Goal: Check status: Check status

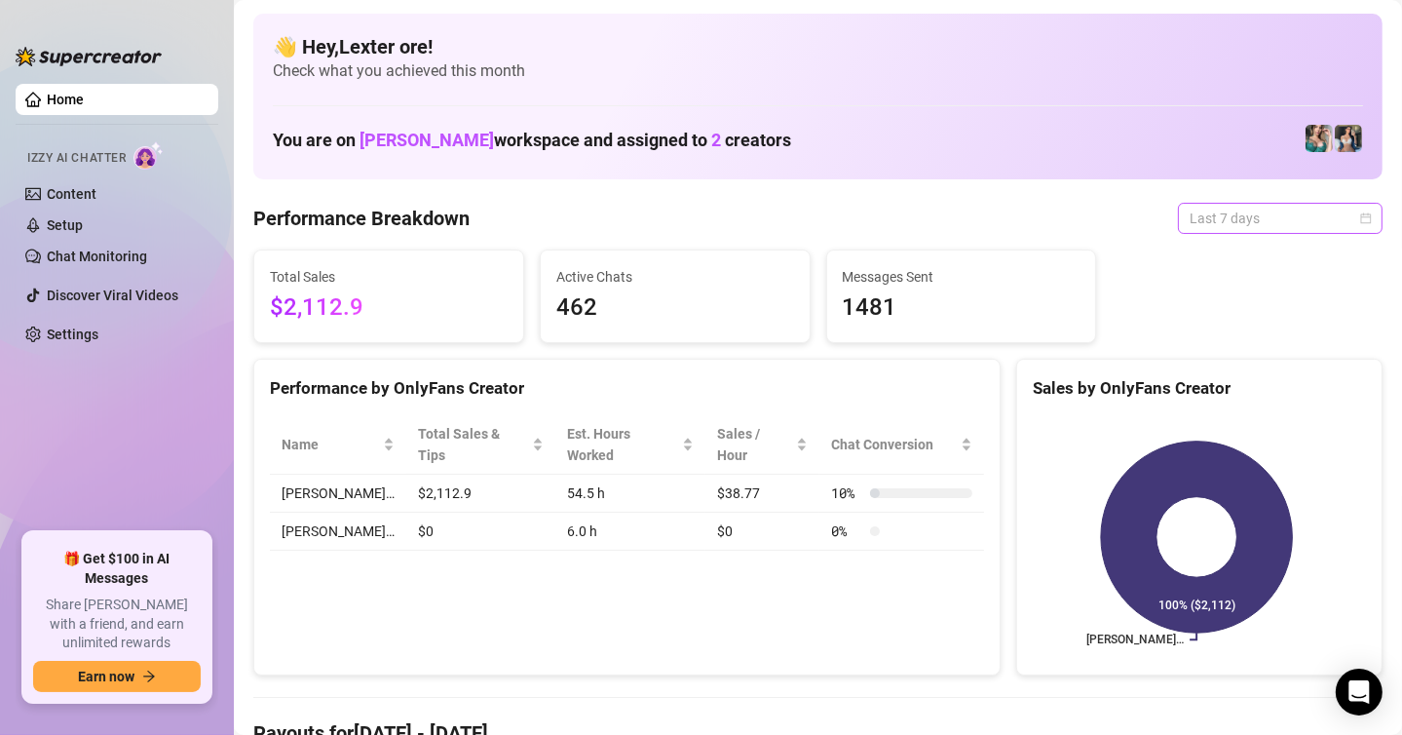
click at [1317, 214] on span "Last 7 days" at bounding box center [1280, 218] width 181 height 29
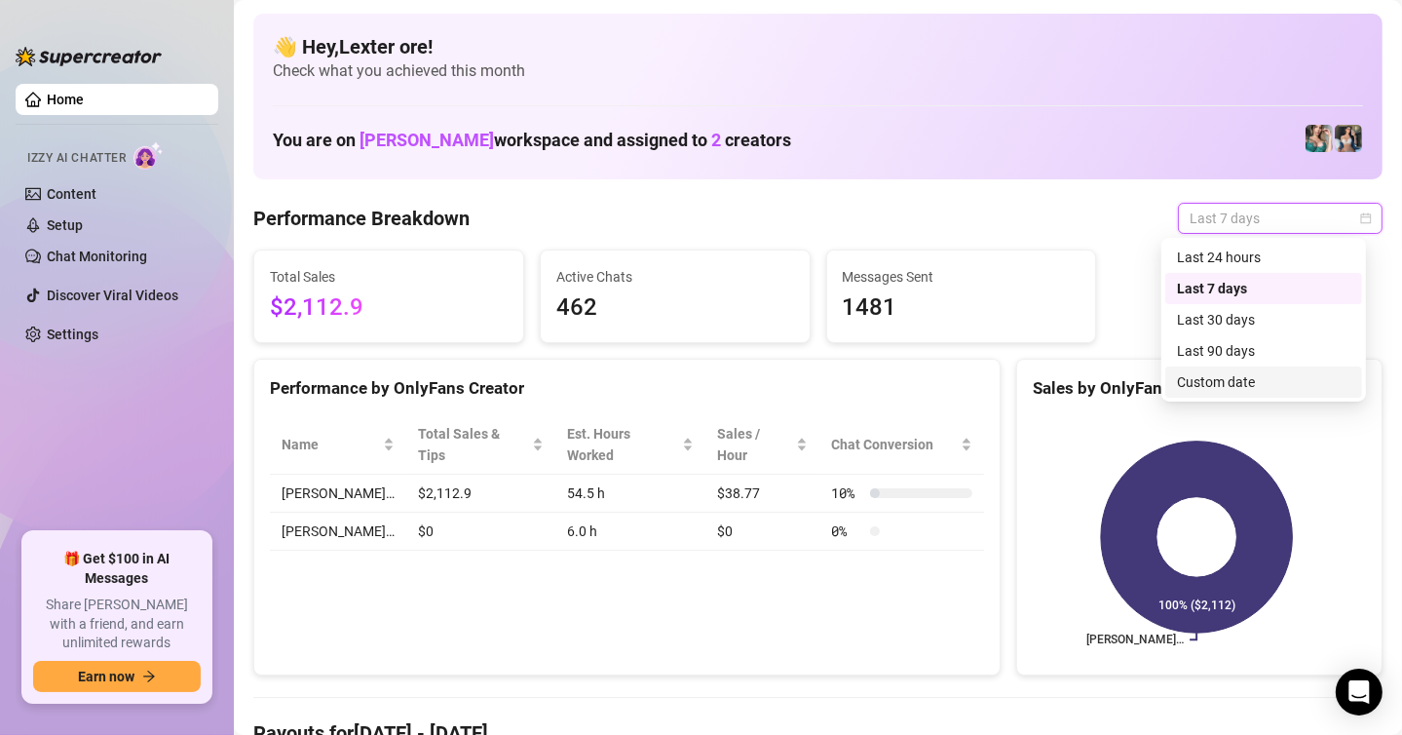
click at [1204, 377] on div "Custom date" at bounding box center [1263, 381] width 173 height 21
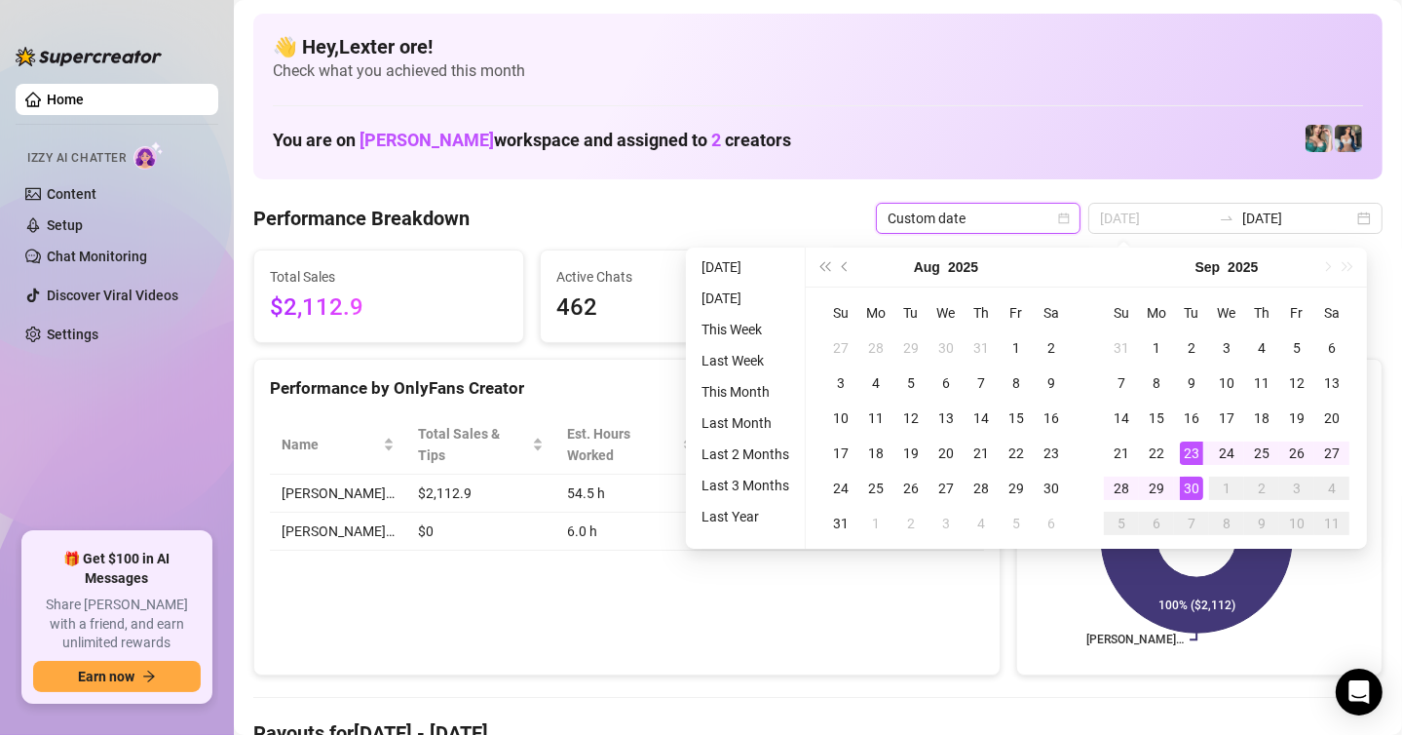
type input "[DATE]"
click at [1188, 487] on div "30" at bounding box center [1191, 488] width 23 height 23
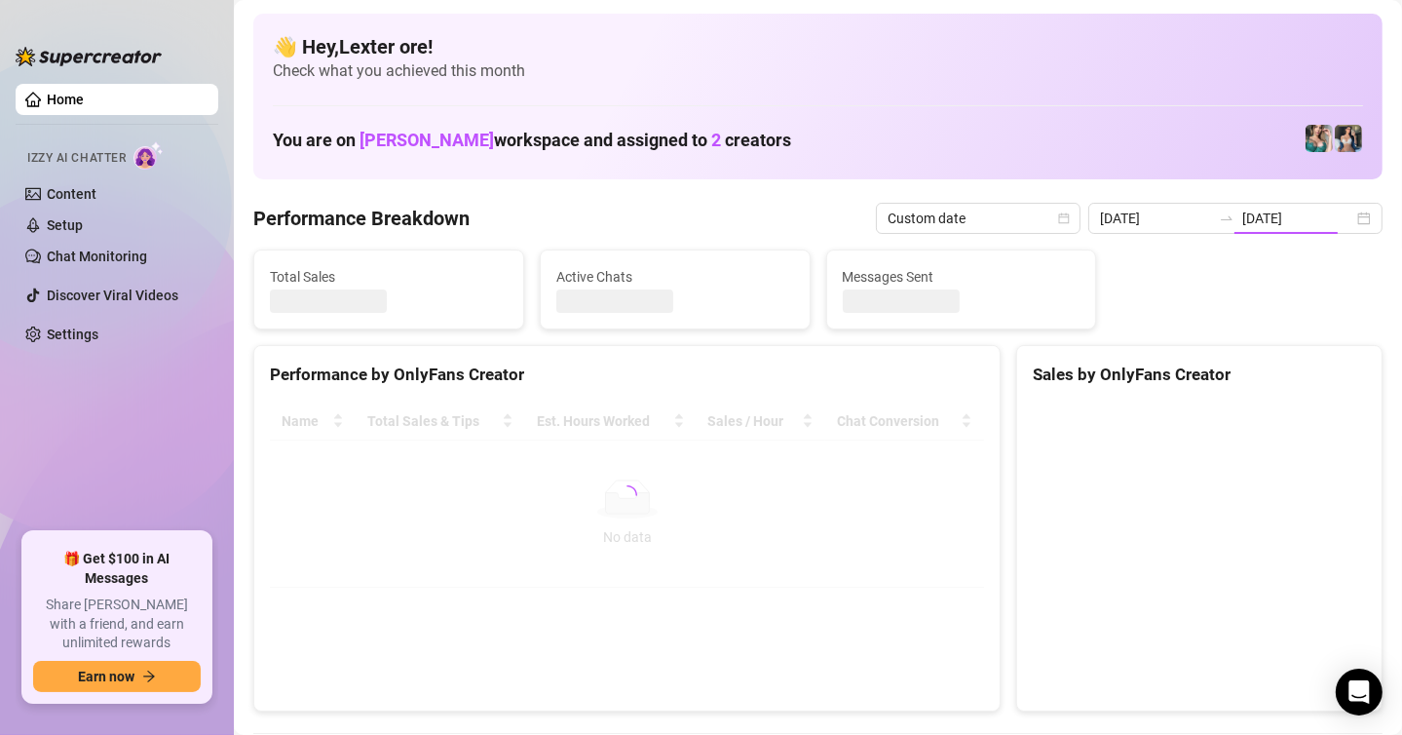
type input "[DATE]"
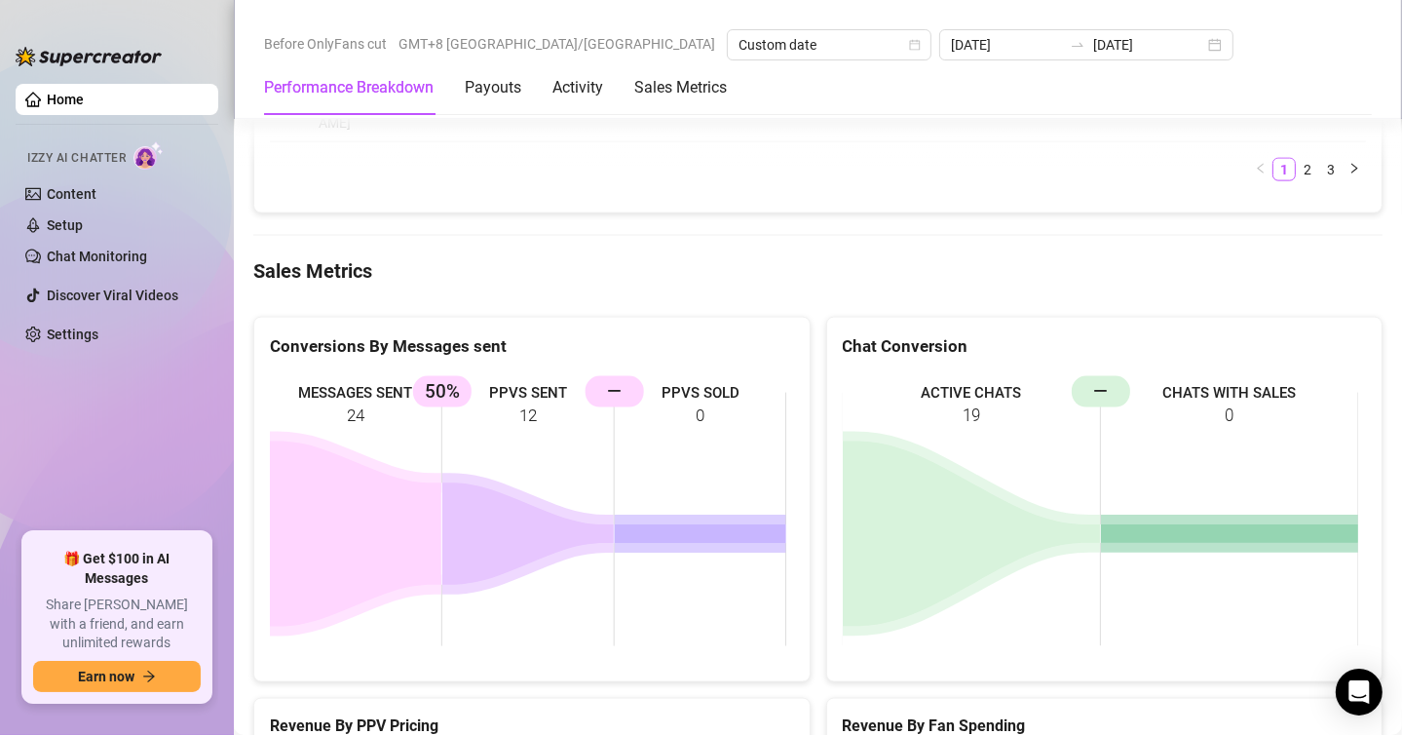
scroll to position [2534, 0]
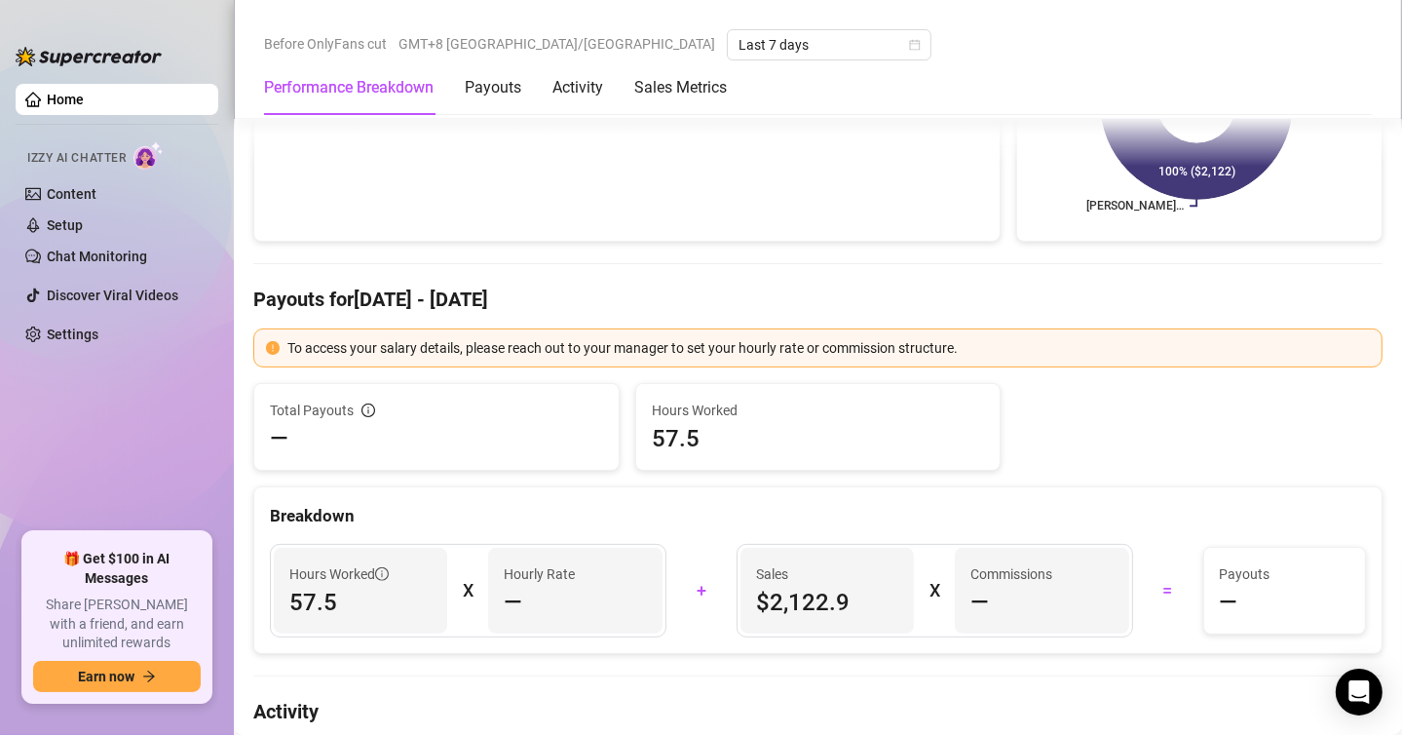
scroll to position [195, 0]
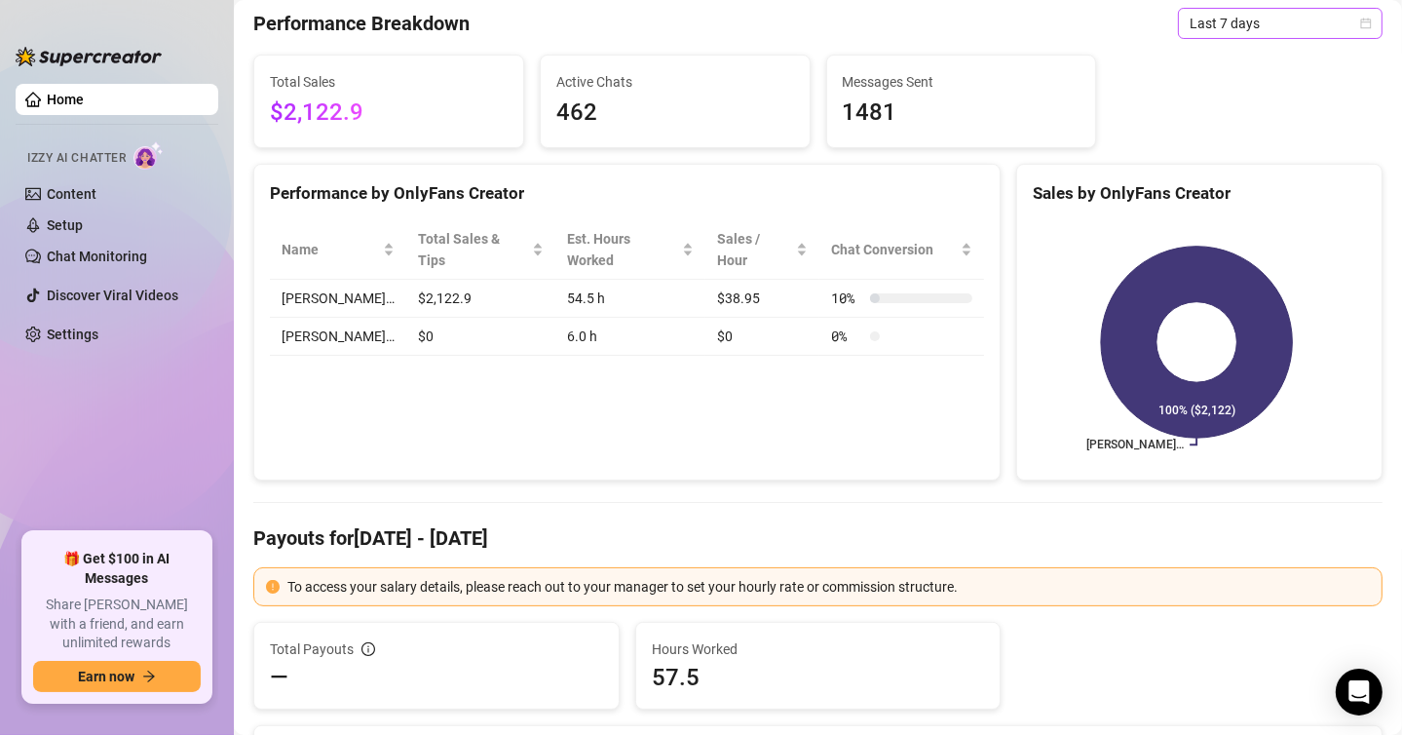
click at [1360, 22] on icon "calendar" at bounding box center [1366, 24] width 12 height 12
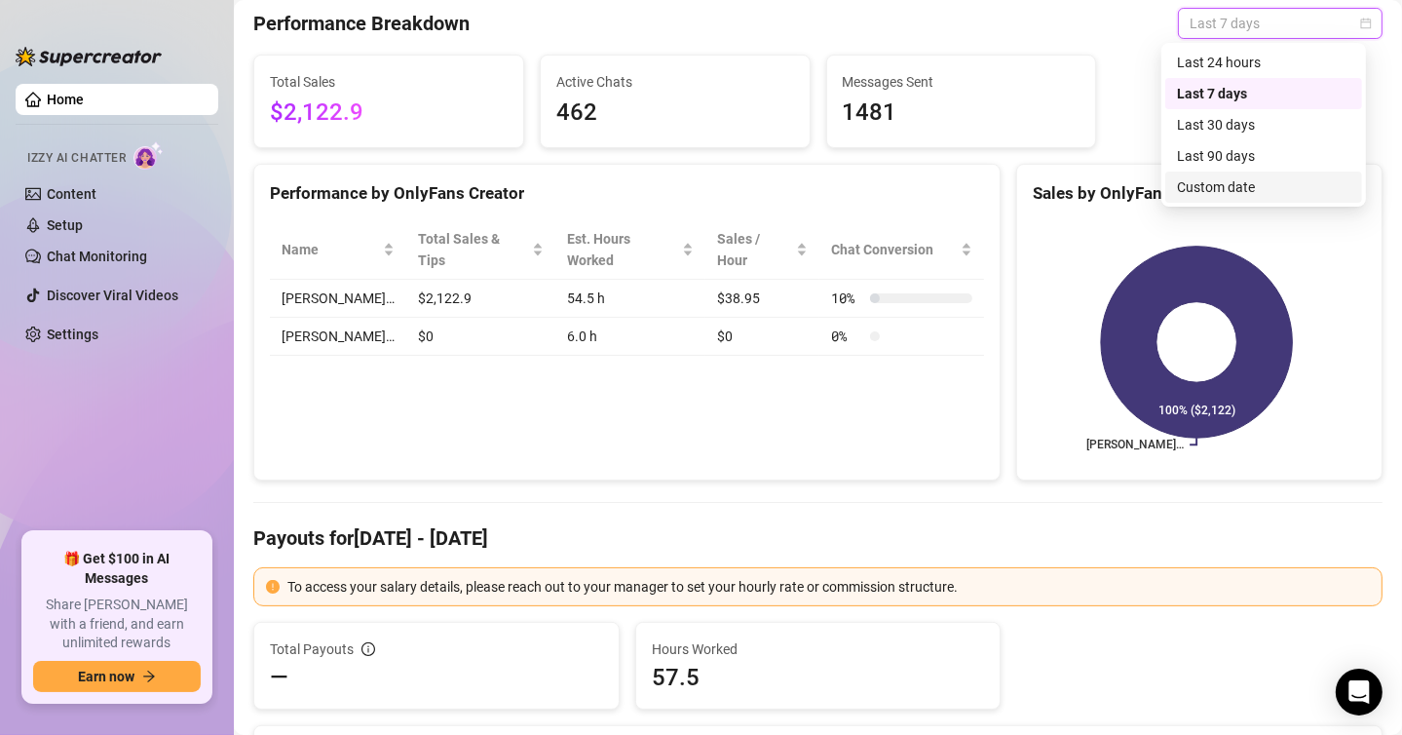
click at [1207, 190] on div "Custom date" at bounding box center [1263, 186] width 173 height 21
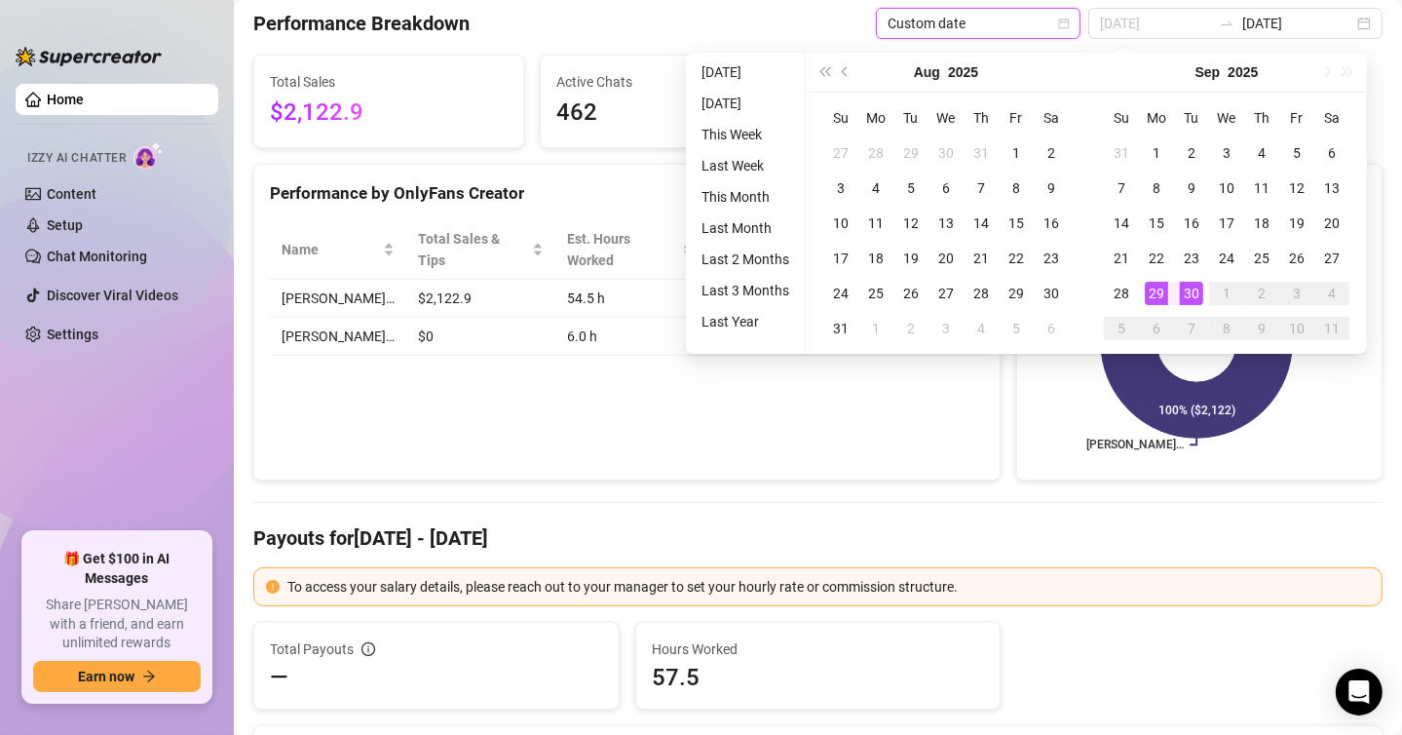
type input "[DATE]"
click at [1180, 296] on div "30" at bounding box center [1191, 293] width 23 height 23
click at [1188, 300] on div "30" at bounding box center [1191, 293] width 23 height 23
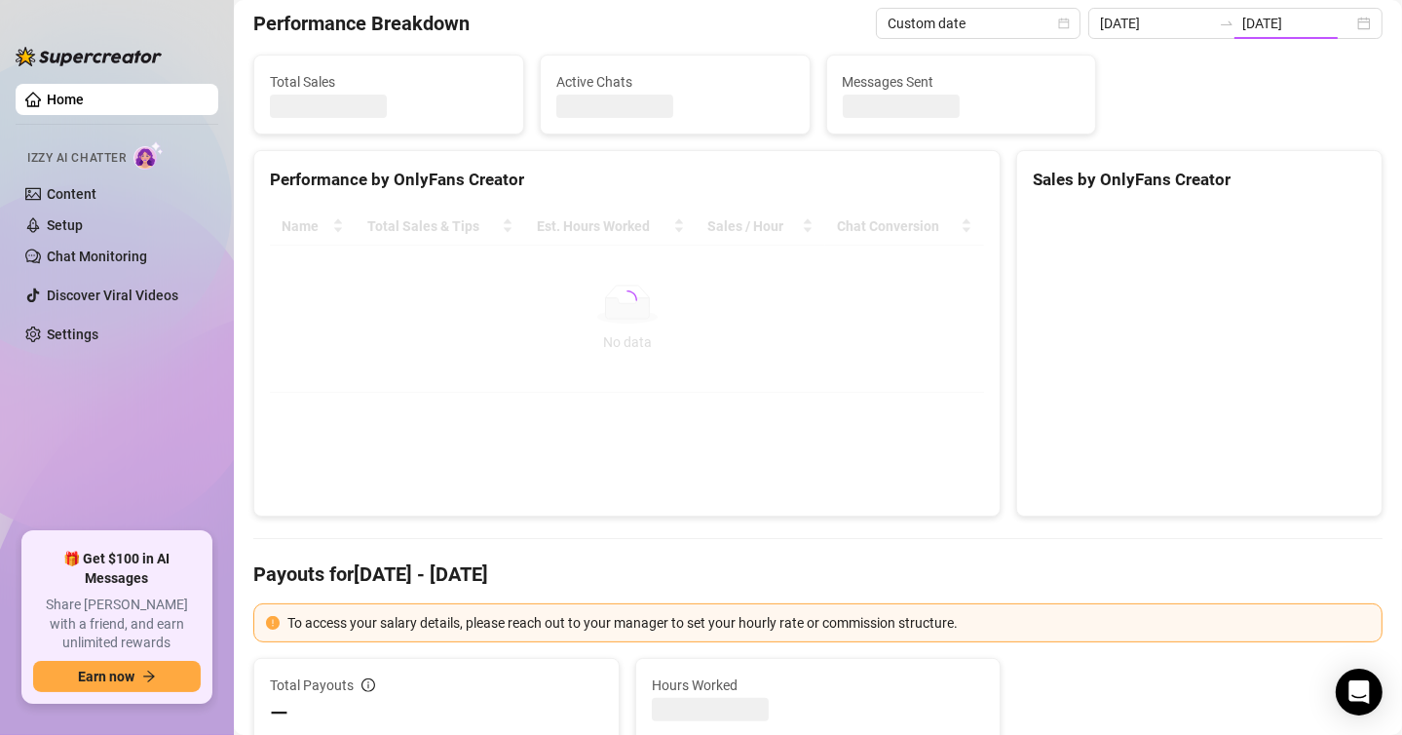
type input "[DATE]"
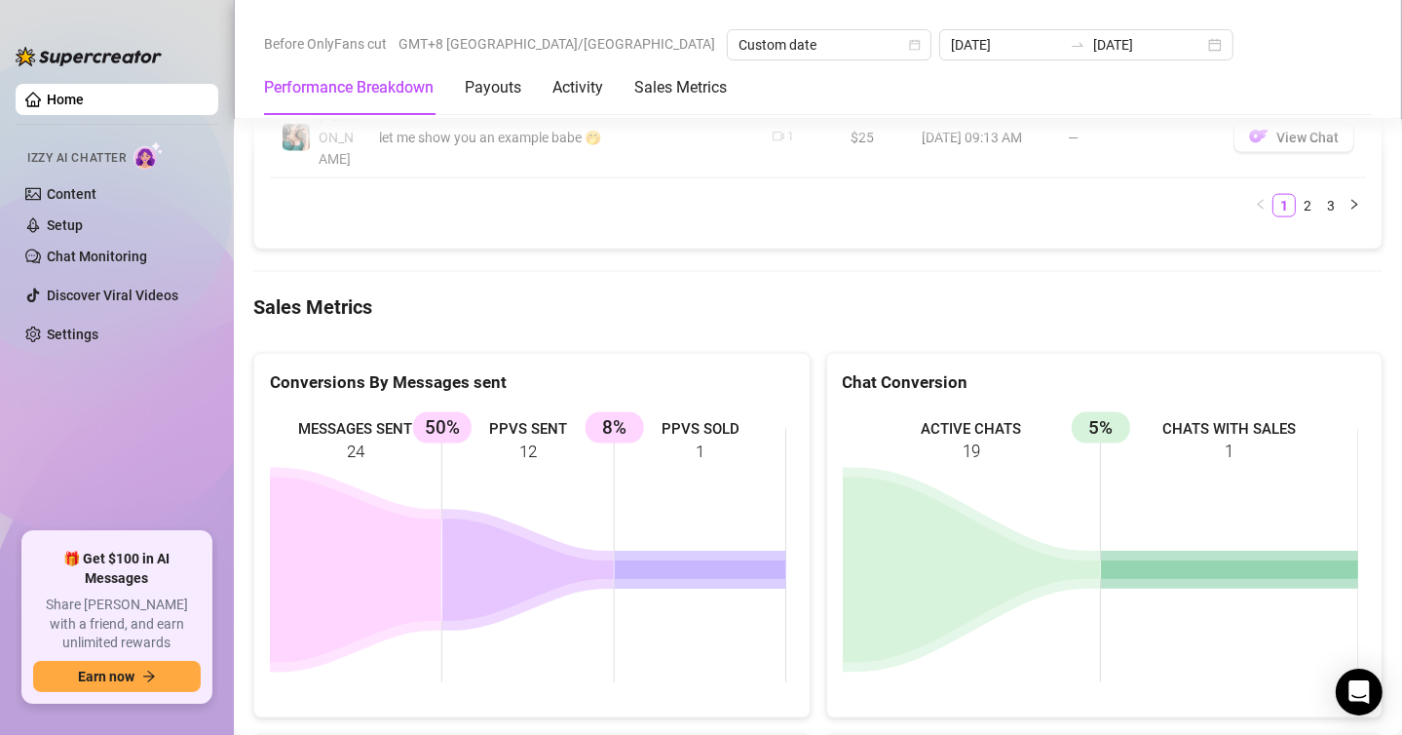
scroll to position [2456, 0]
